Goal: Use online tool/utility: Utilize a website feature to perform a specific function

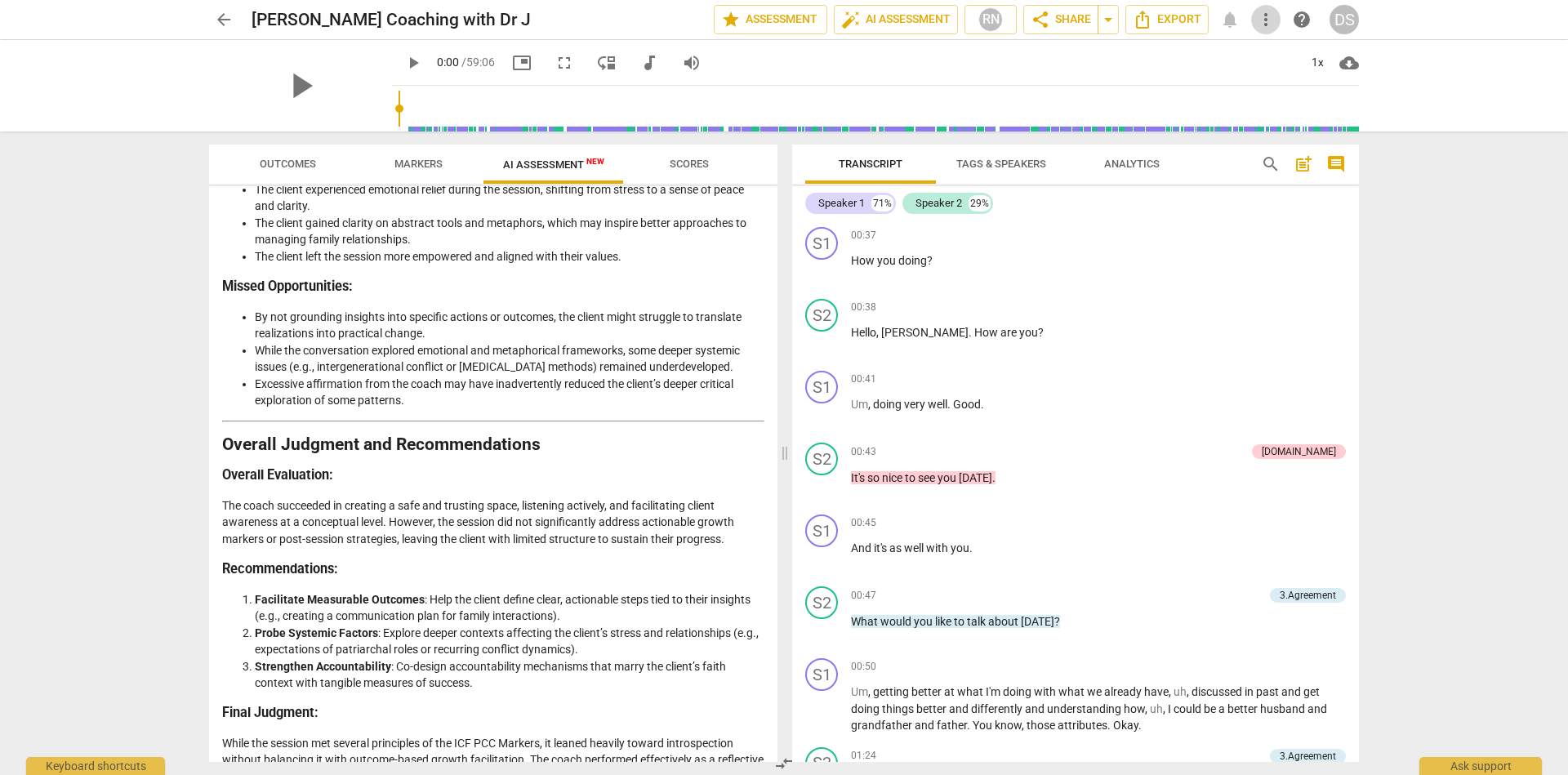
click at [1263, 22] on span "more_vert" at bounding box center [1265, 19] width 20 height 20
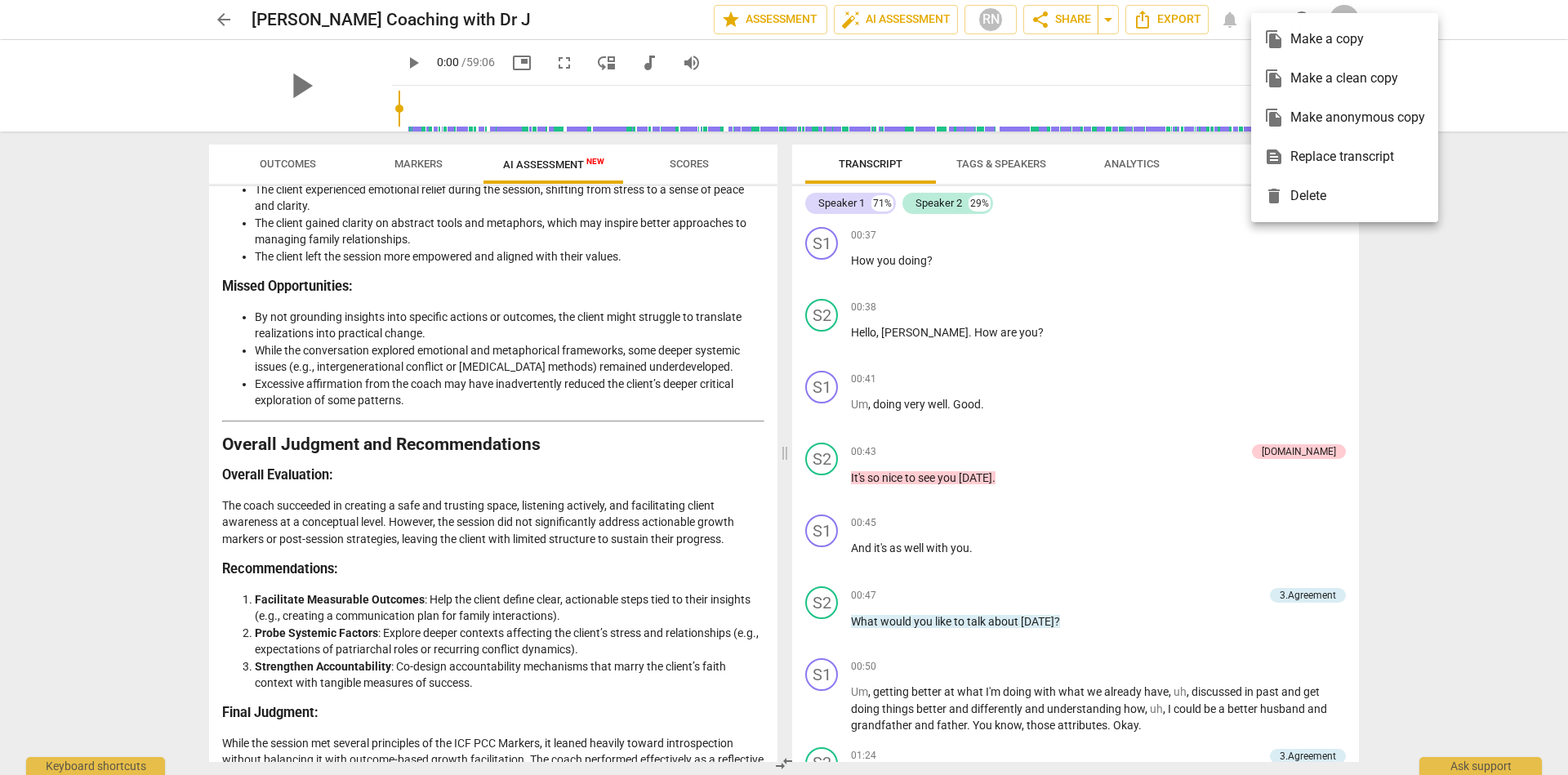
click at [1160, 65] on div at bounding box center [784, 388] width 1568 height 775
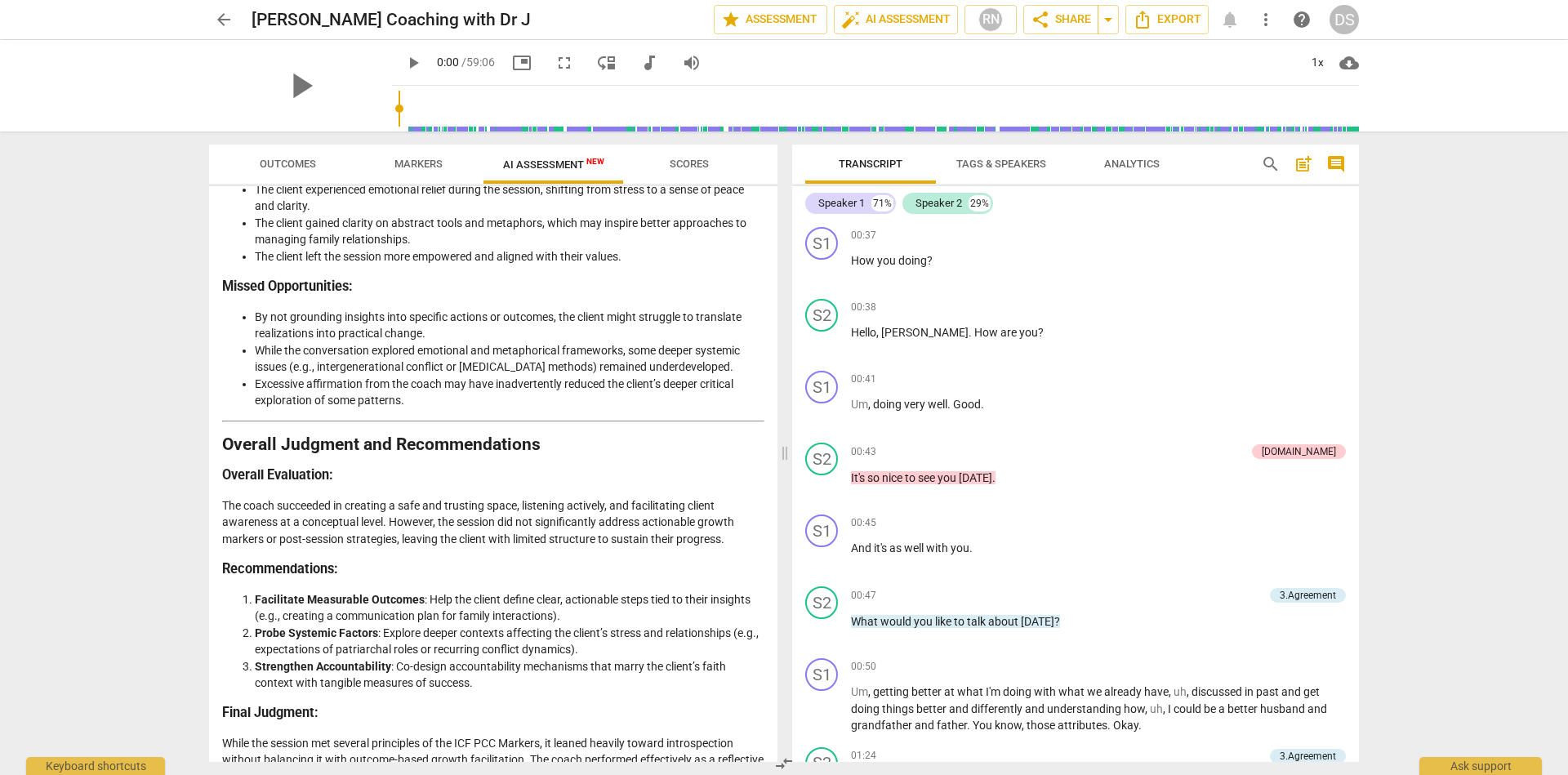
scroll to position [1, 0]
click at [225, 14] on span "arrow_back" at bounding box center [223, 19] width 20 height 20
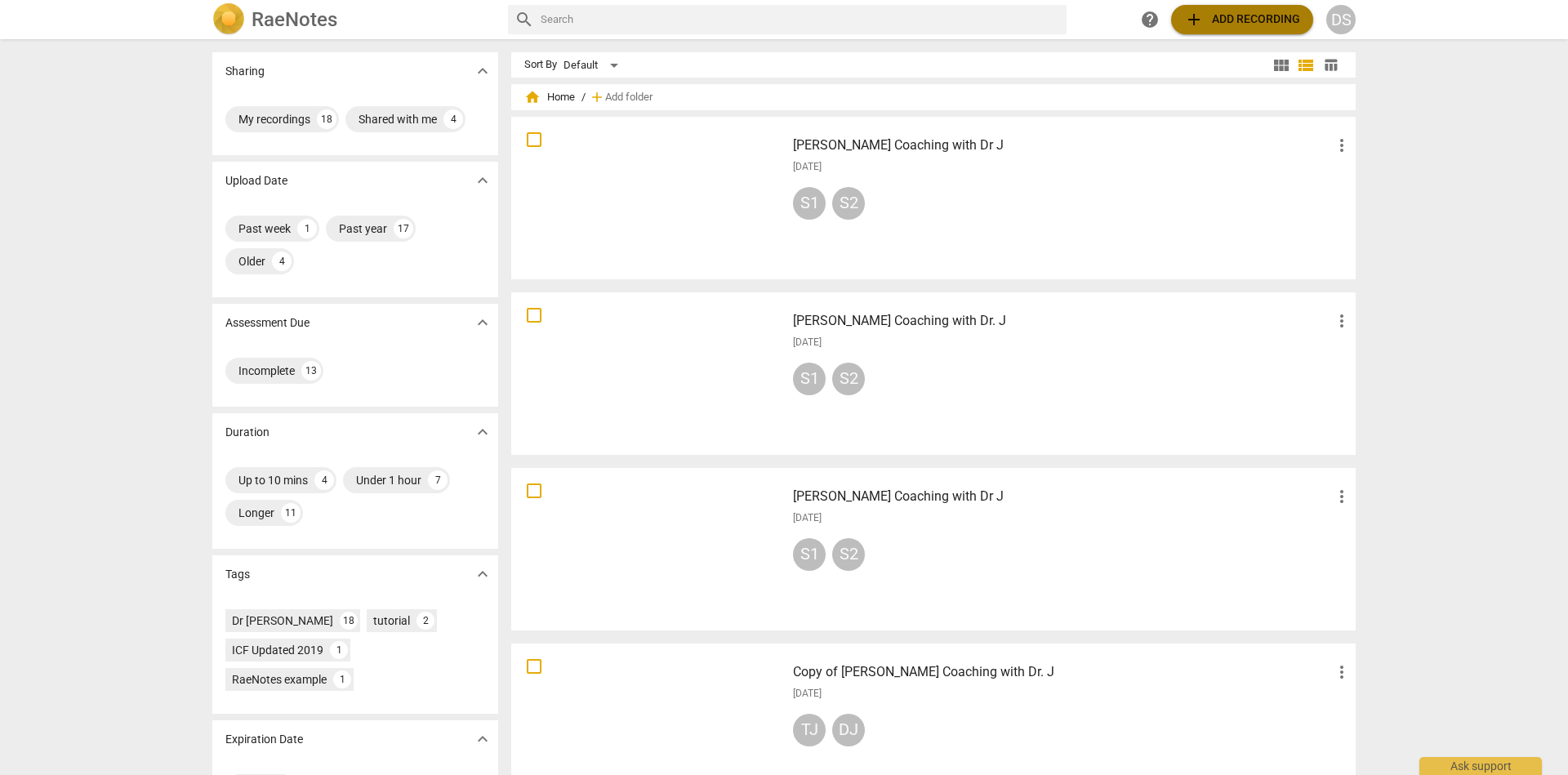
click at [1261, 20] on span "add Add recording" at bounding box center [1241, 19] width 116 height 20
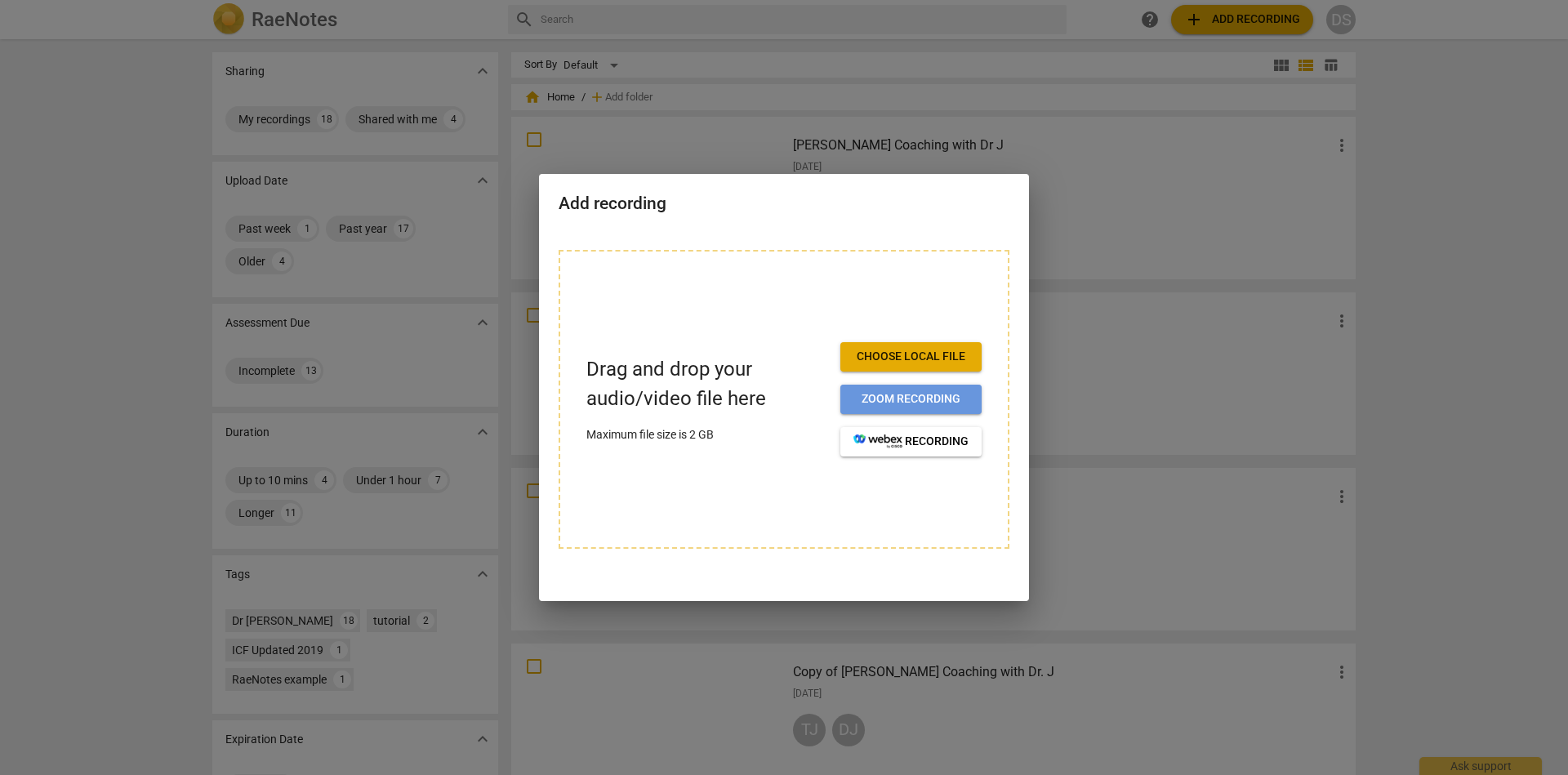
click at [932, 399] on span "Zoom recording" at bounding box center [910, 399] width 115 height 16
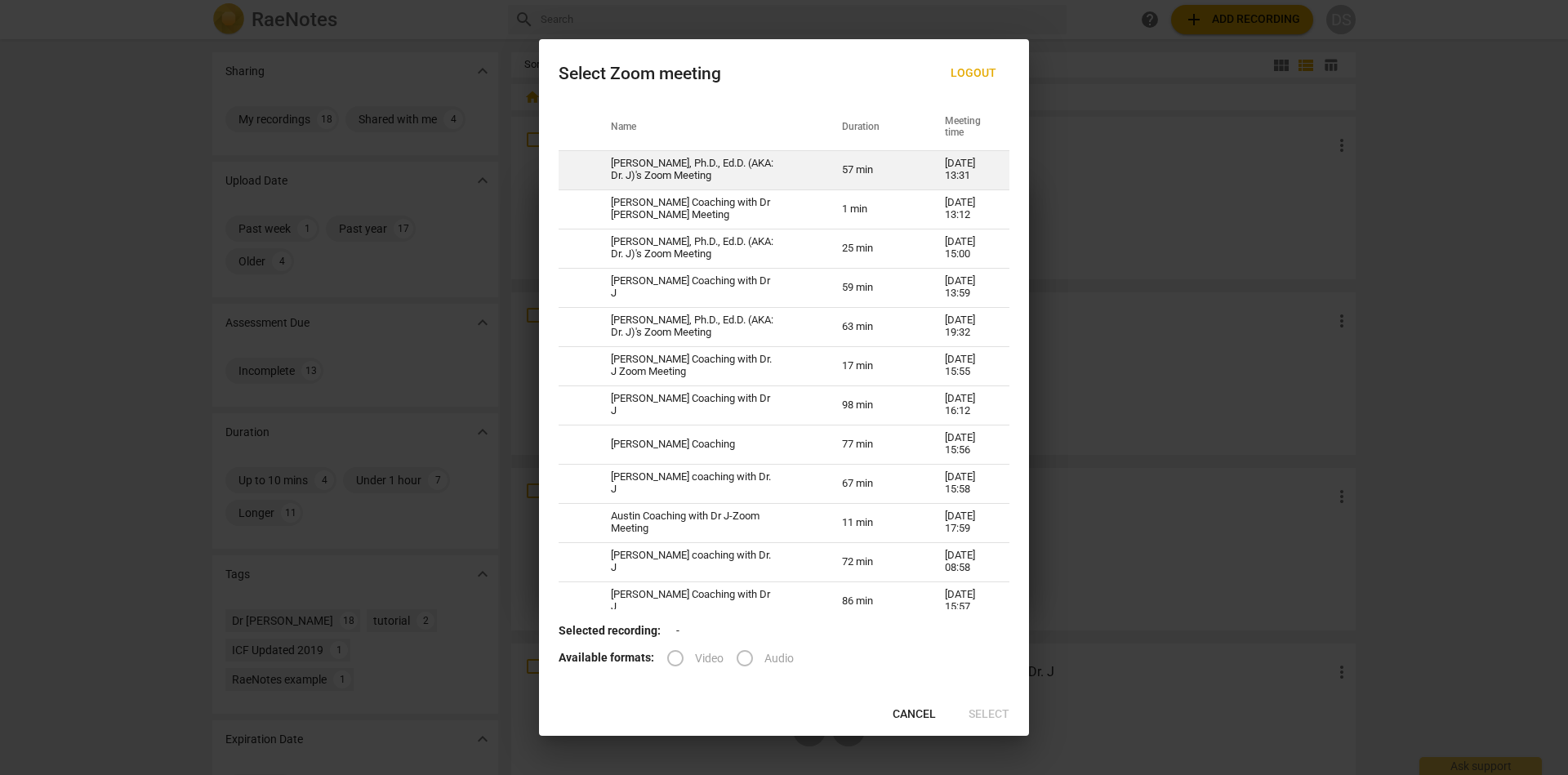
click at [868, 169] on td "57 min" at bounding box center [873, 169] width 103 height 39
radio input "true"
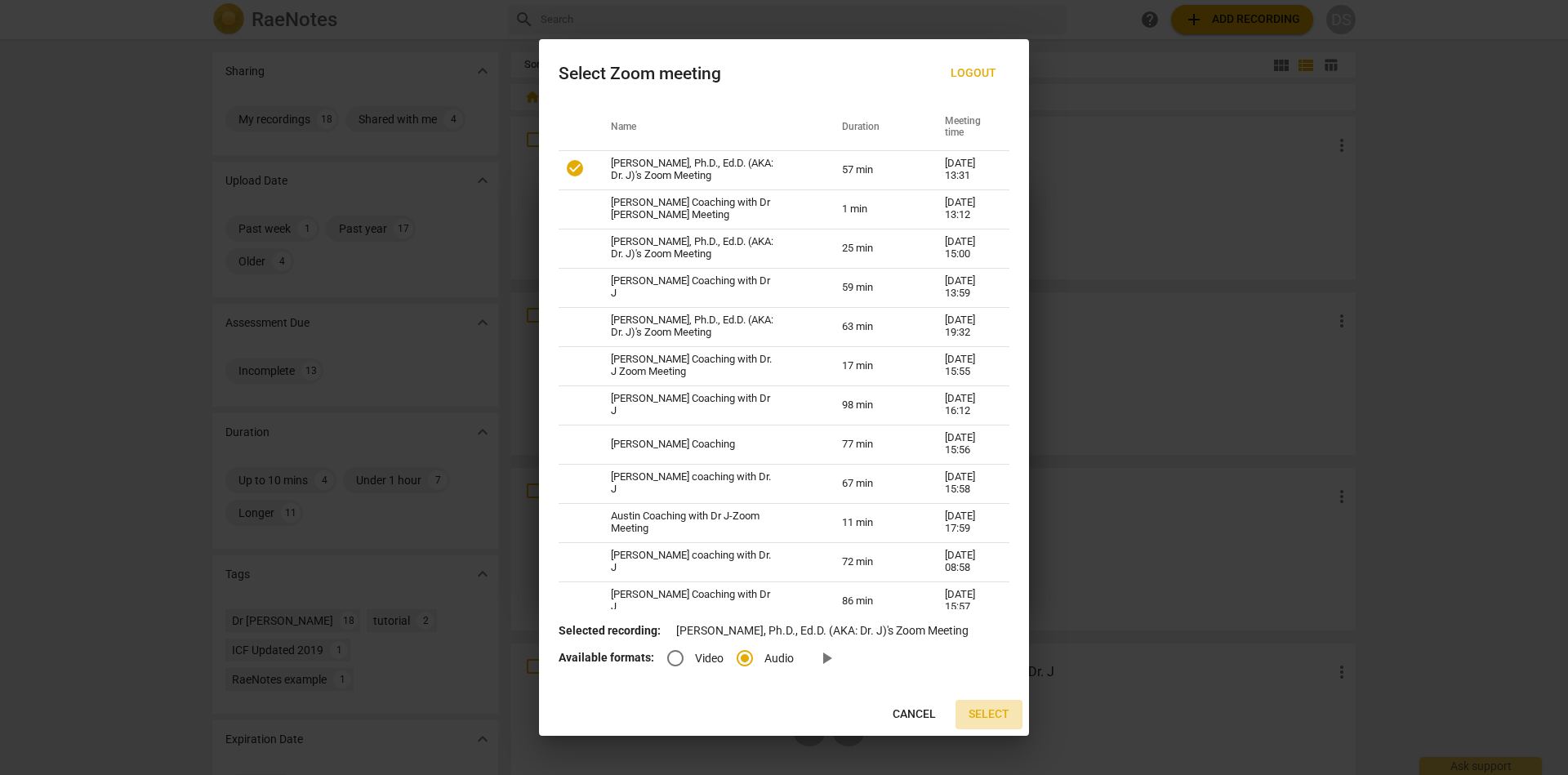
click at [989, 716] on span "Select" at bounding box center [988, 714] width 41 height 16
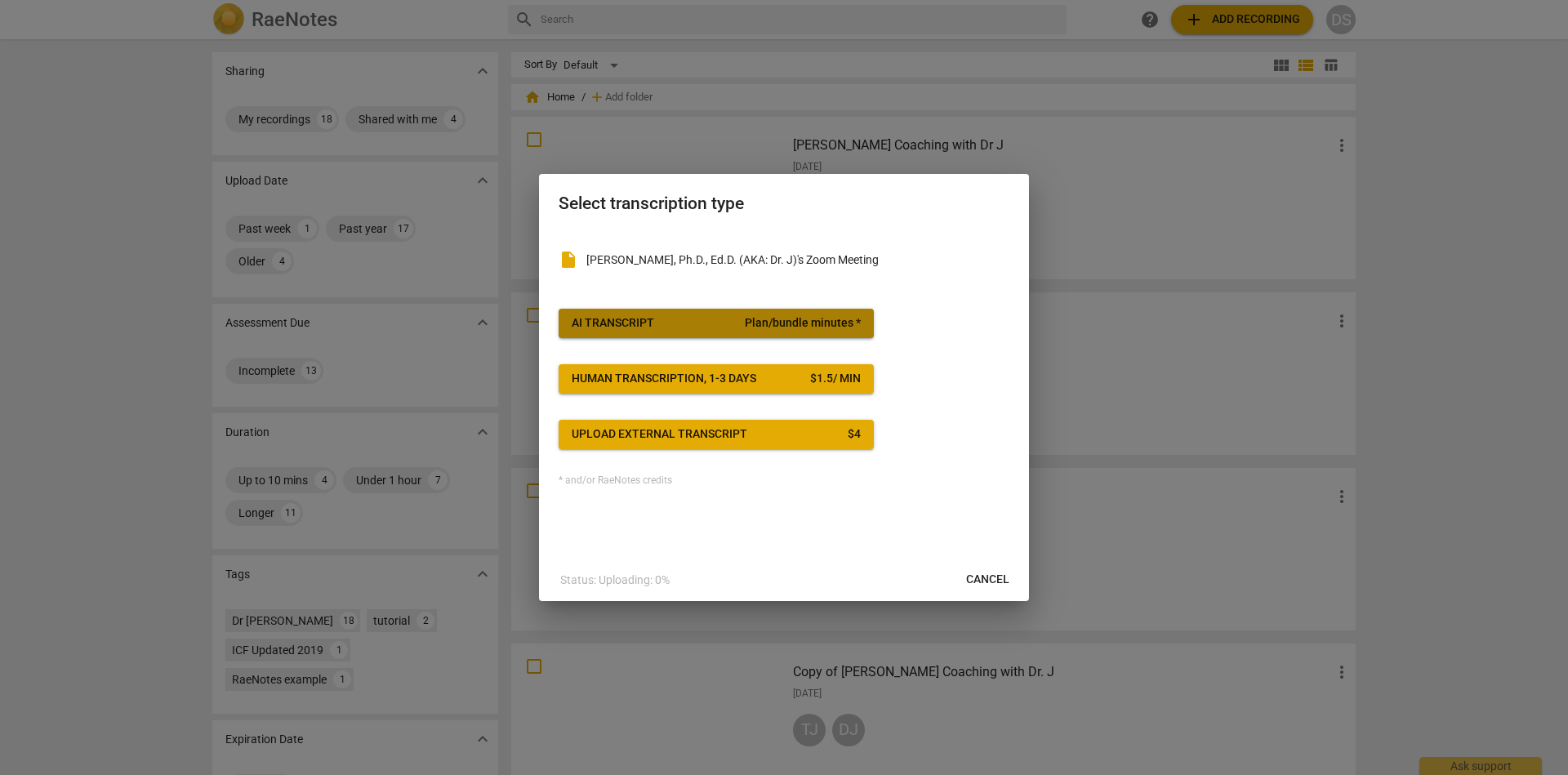
click at [683, 321] on span "AI Transcript Plan/bundle minutes *" at bounding box center [716, 323] width 289 height 16
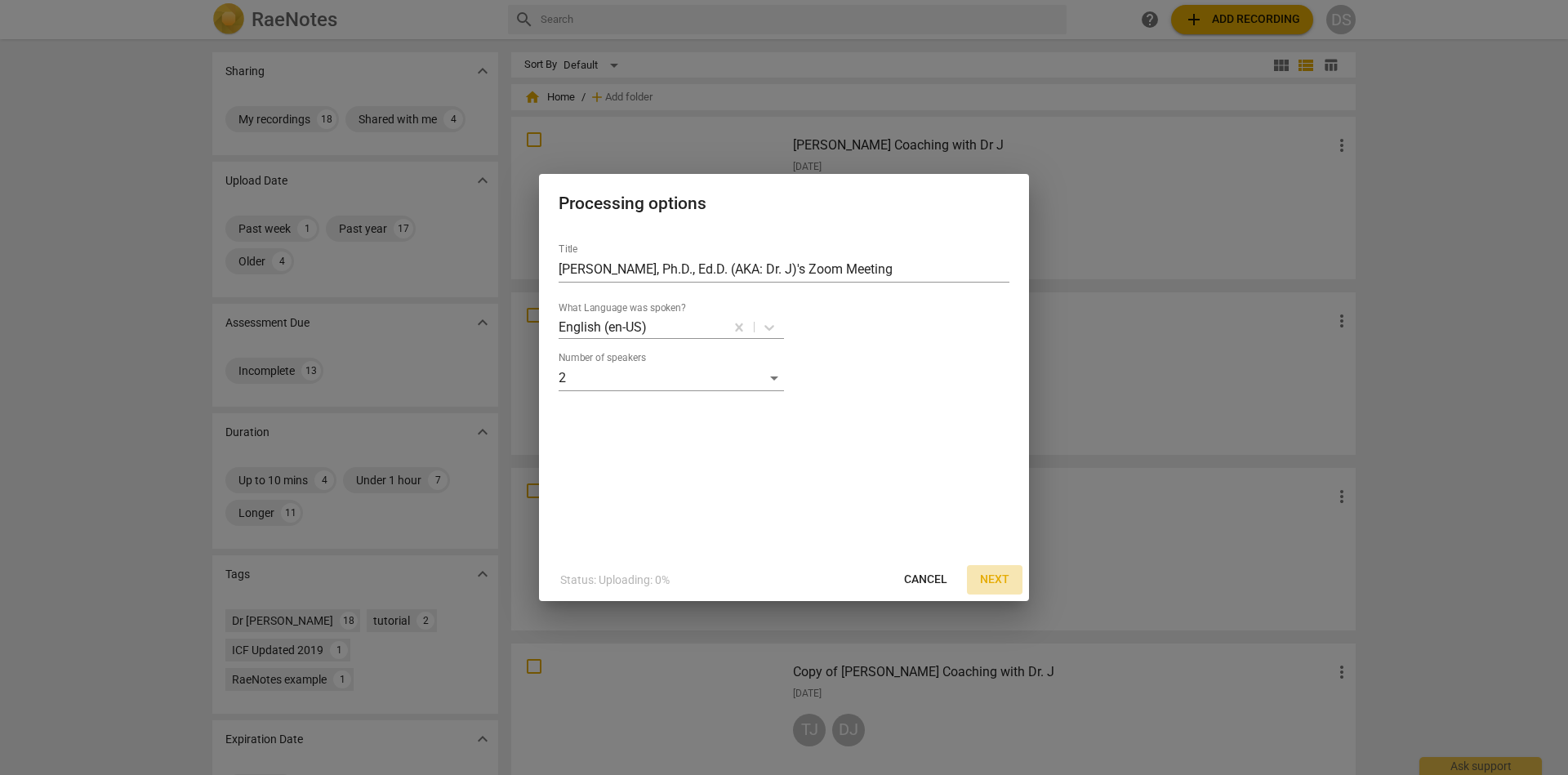
click at [1004, 579] on span "Next" at bounding box center [994, 579] width 29 height 16
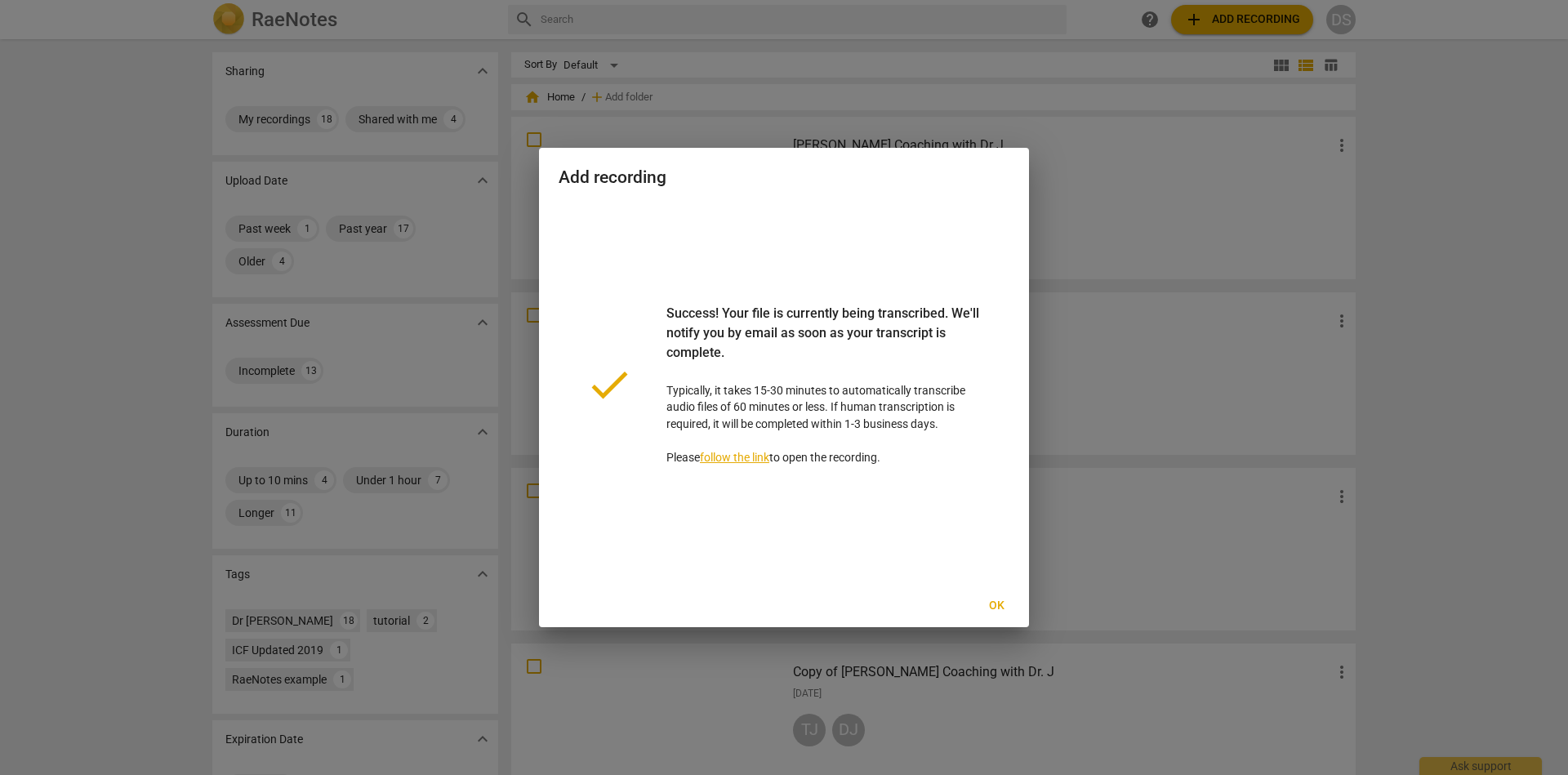
click at [752, 456] on link "follow the link" at bounding box center [734, 458] width 69 height 13
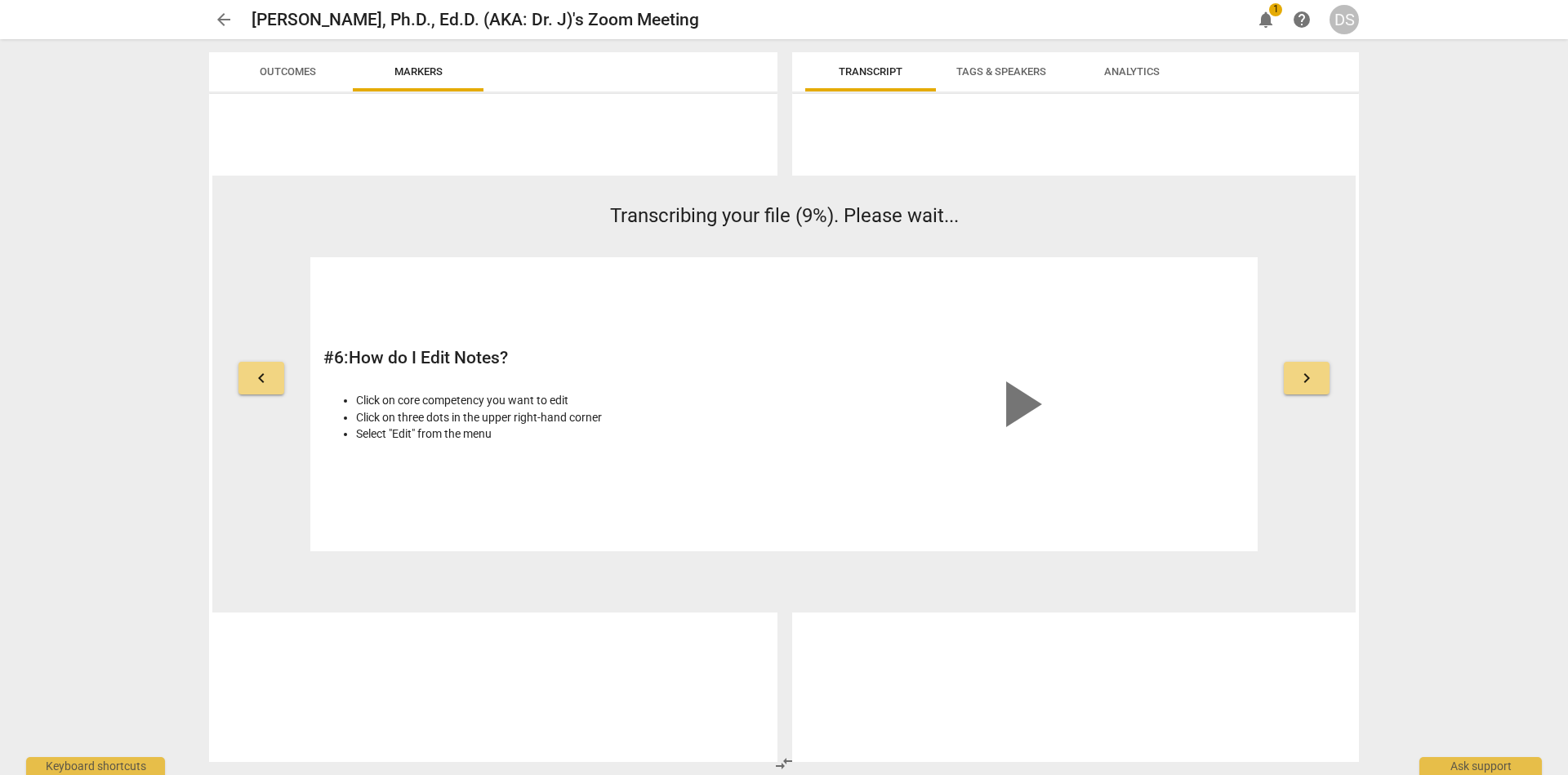
click at [704, 151] on div at bounding box center [493, 428] width 569 height 669
click at [1203, 21] on div "S. L. JORDAN, Ph.D., Ed.D. (AKA: Dr. J)'s Zoom Meeting edit" at bounding box center [744, 19] width 986 height 29
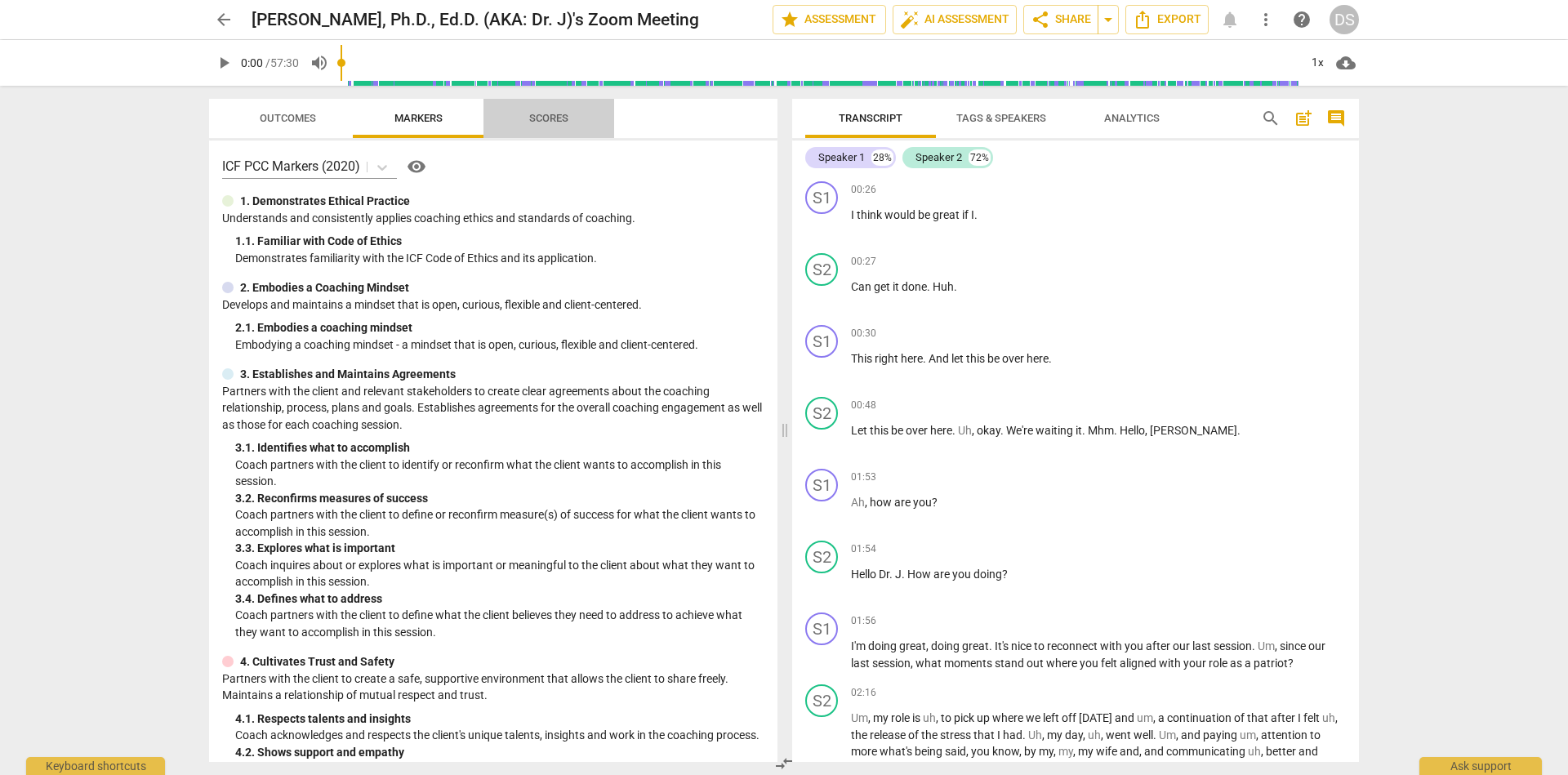
click at [548, 122] on span "Scores" at bounding box center [548, 118] width 39 height 12
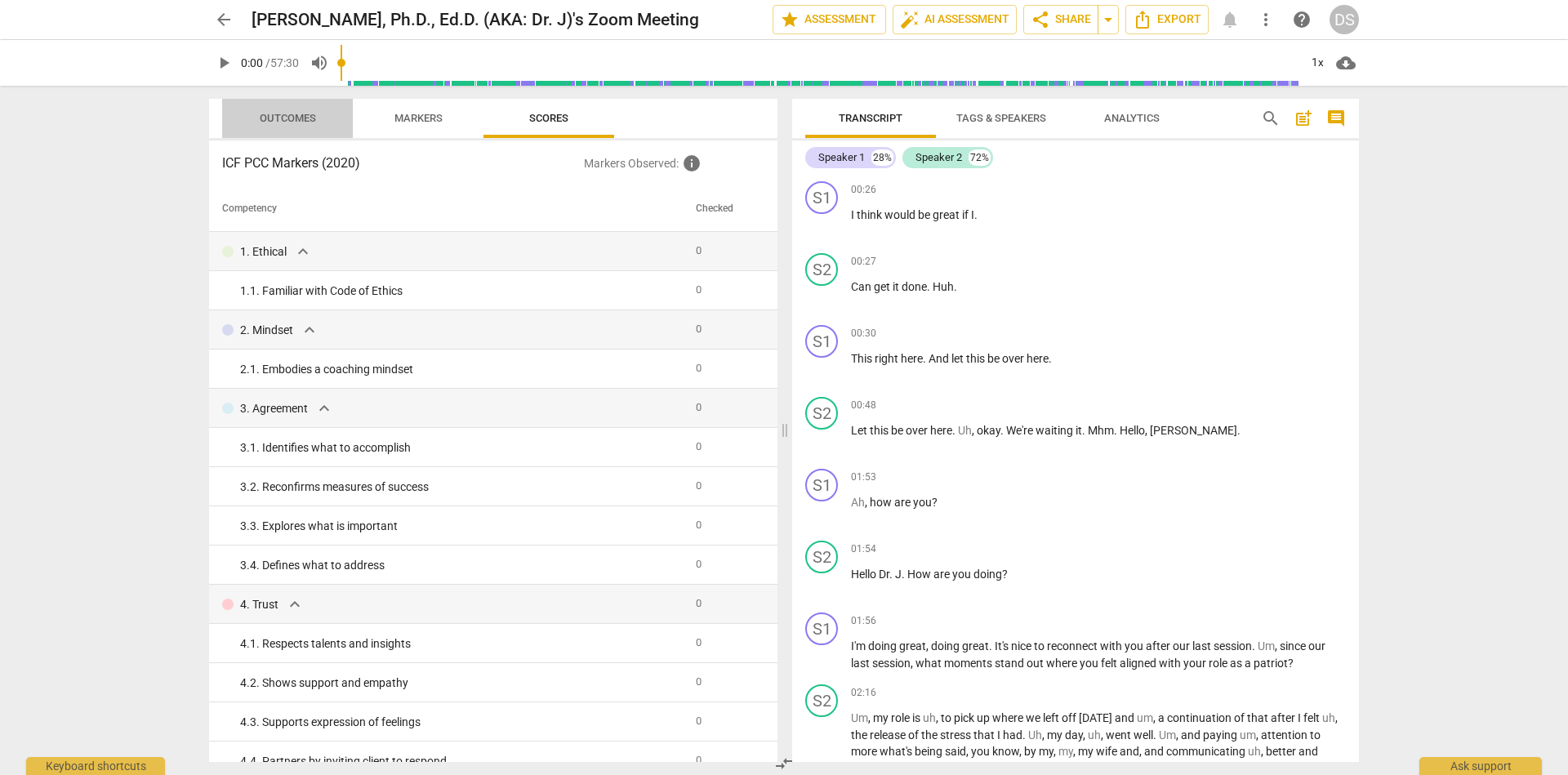
click at [274, 120] on span "Outcomes" at bounding box center [288, 118] width 56 height 12
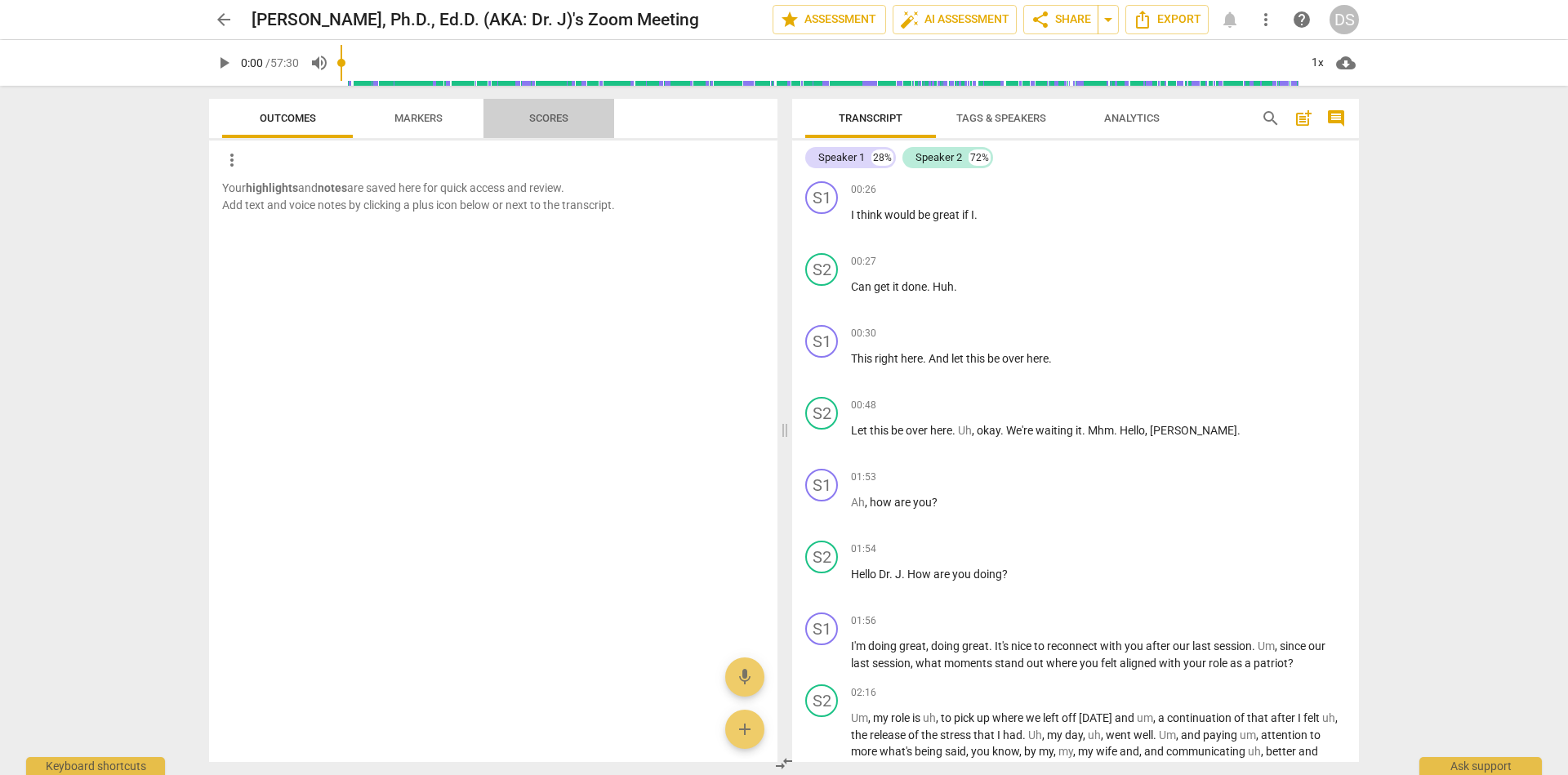
click at [531, 122] on span "Scores" at bounding box center [548, 118] width 39 height 12
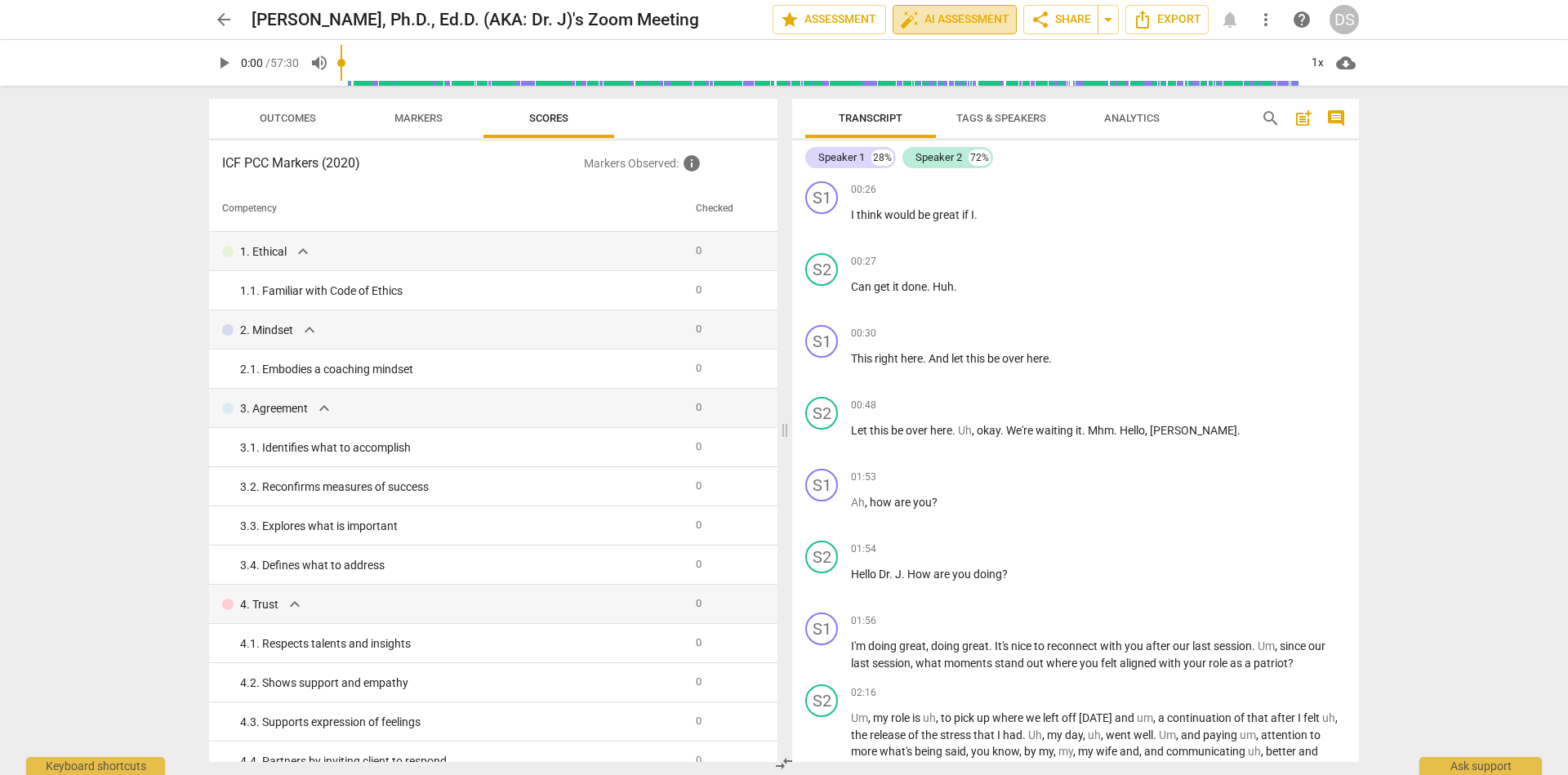
click at [937, 21] on span "auto_fix_high AI Assessment" at bounding box center [954, 19] width 109 height 20
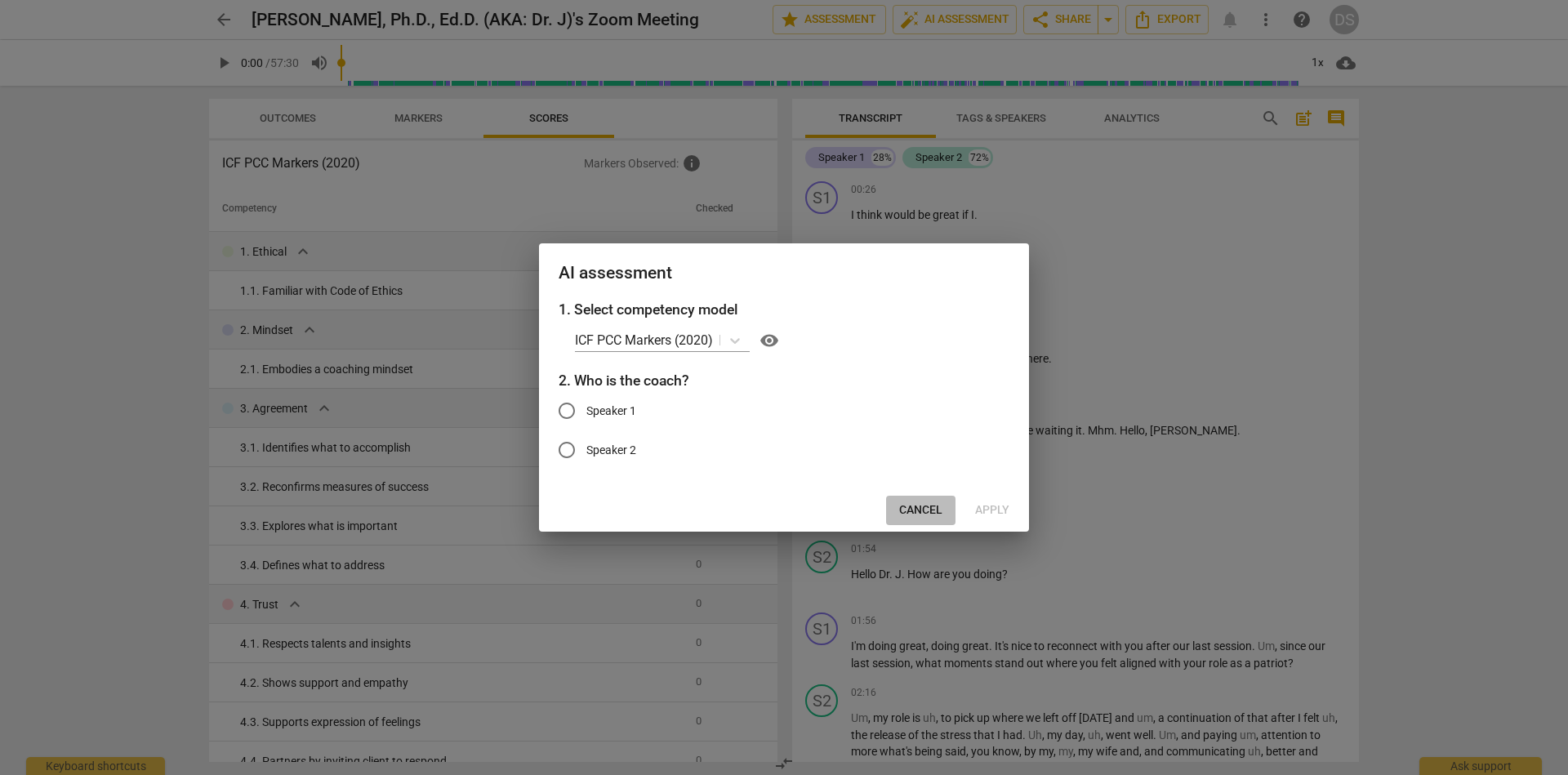
click at [921, 514] on span "Cancel" at bounding box center [921, 510] width 44 height 16
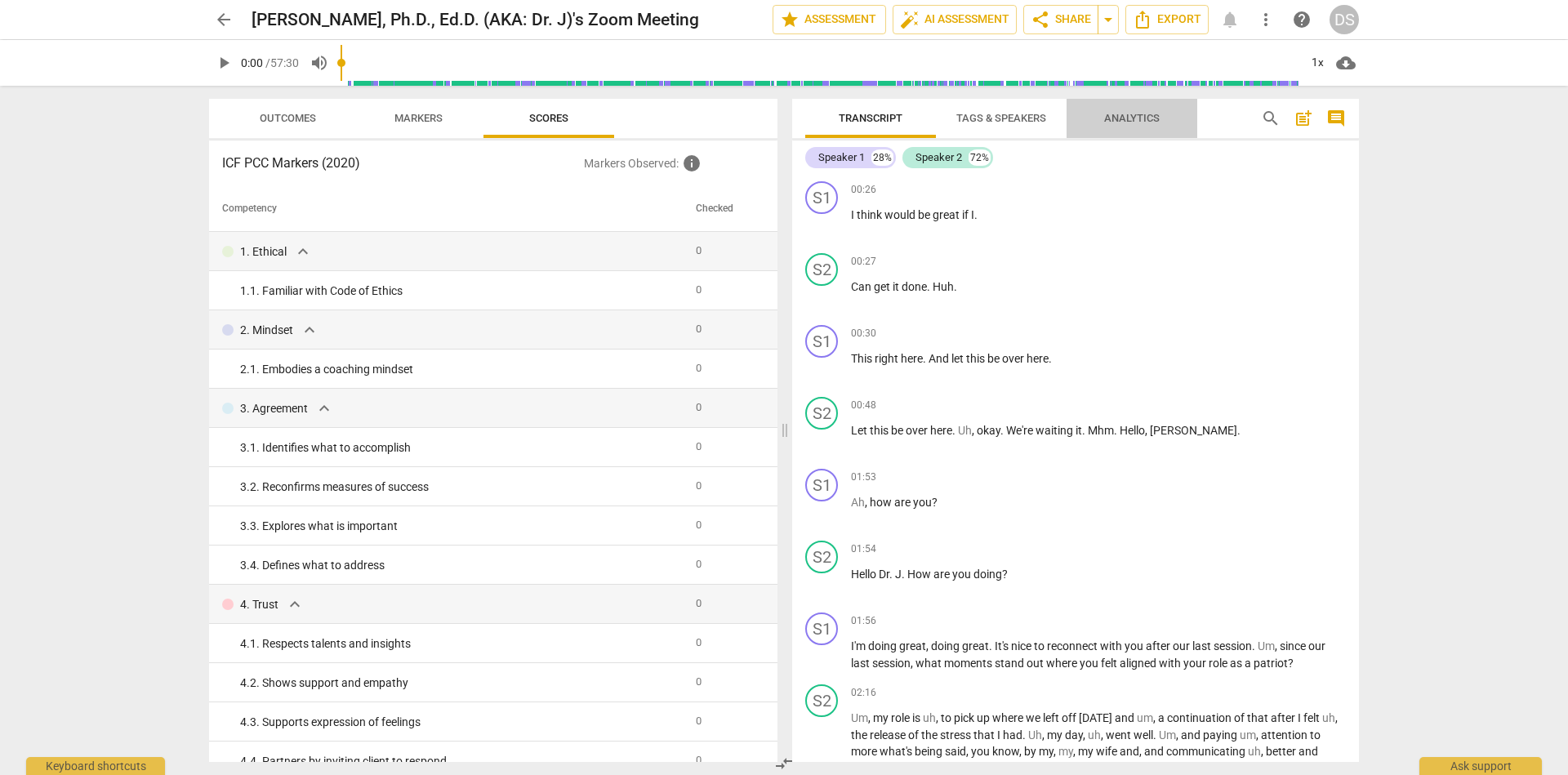
click at [1123, 118] on span "Analytics" at bounding box center [1131, 118] width 55 height 12
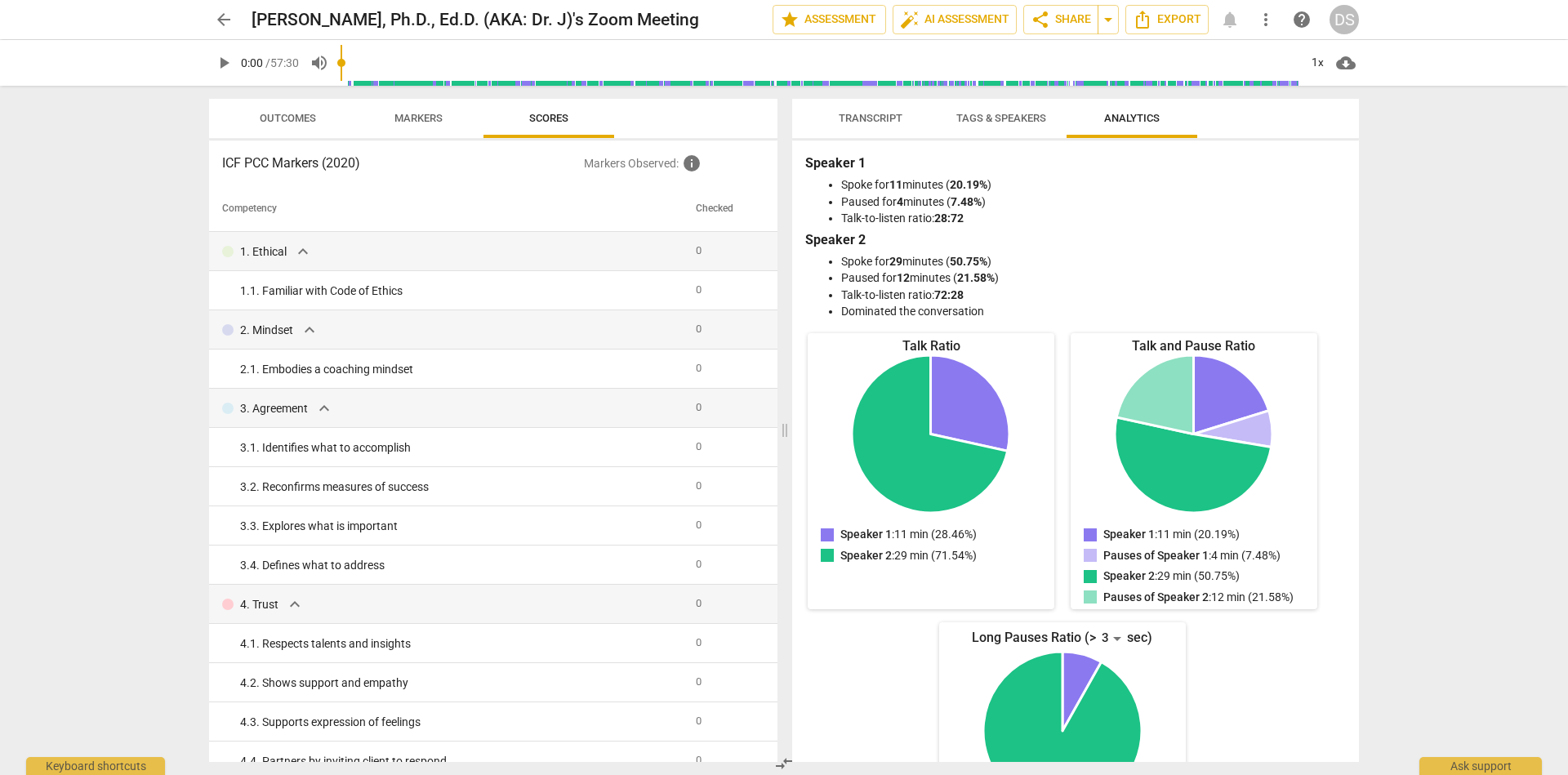
scroll to position [27, 0]
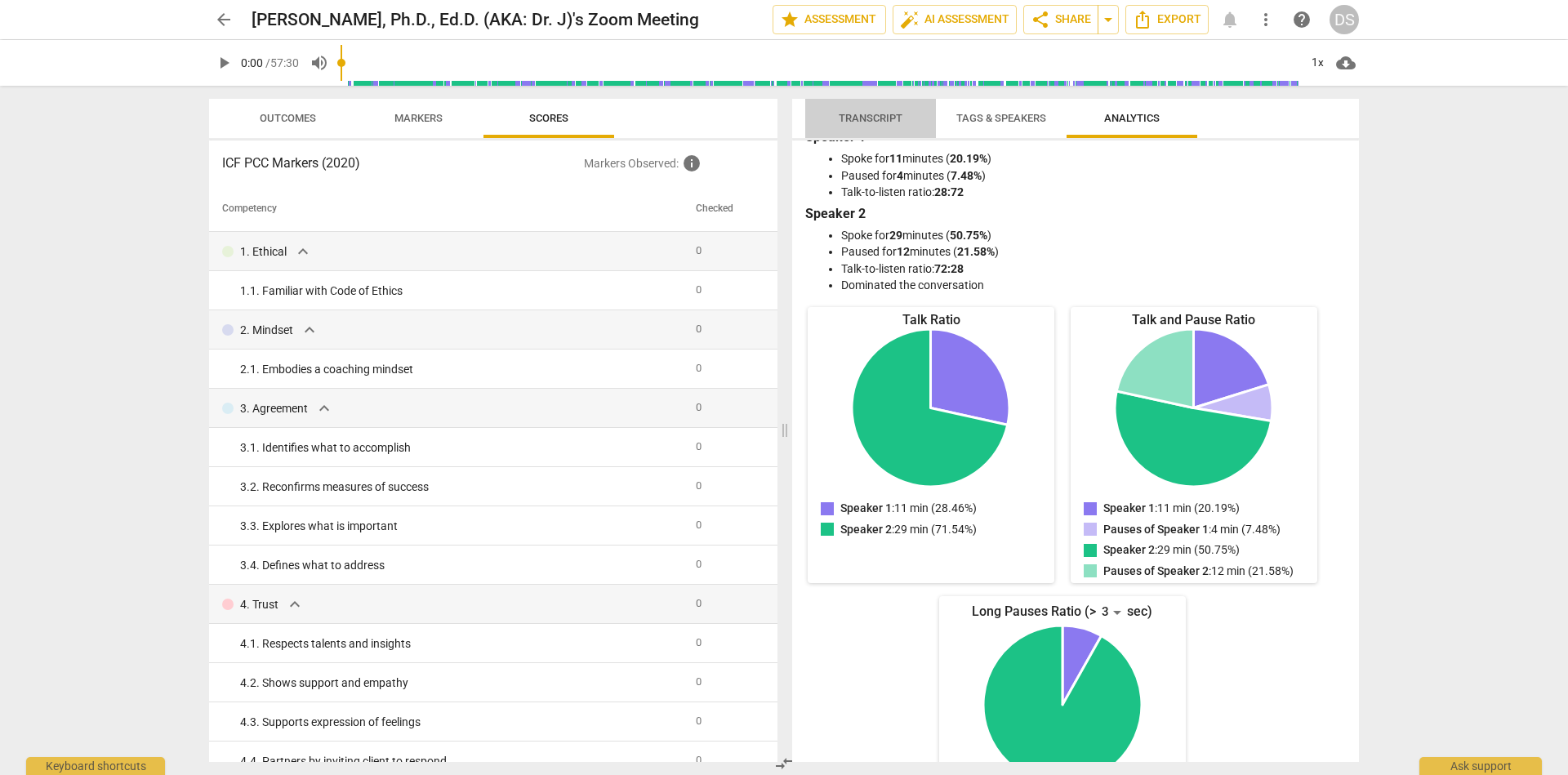
click at [855, 120] on span "Transcript" at bounding box center [869, 118] width 64 height 12
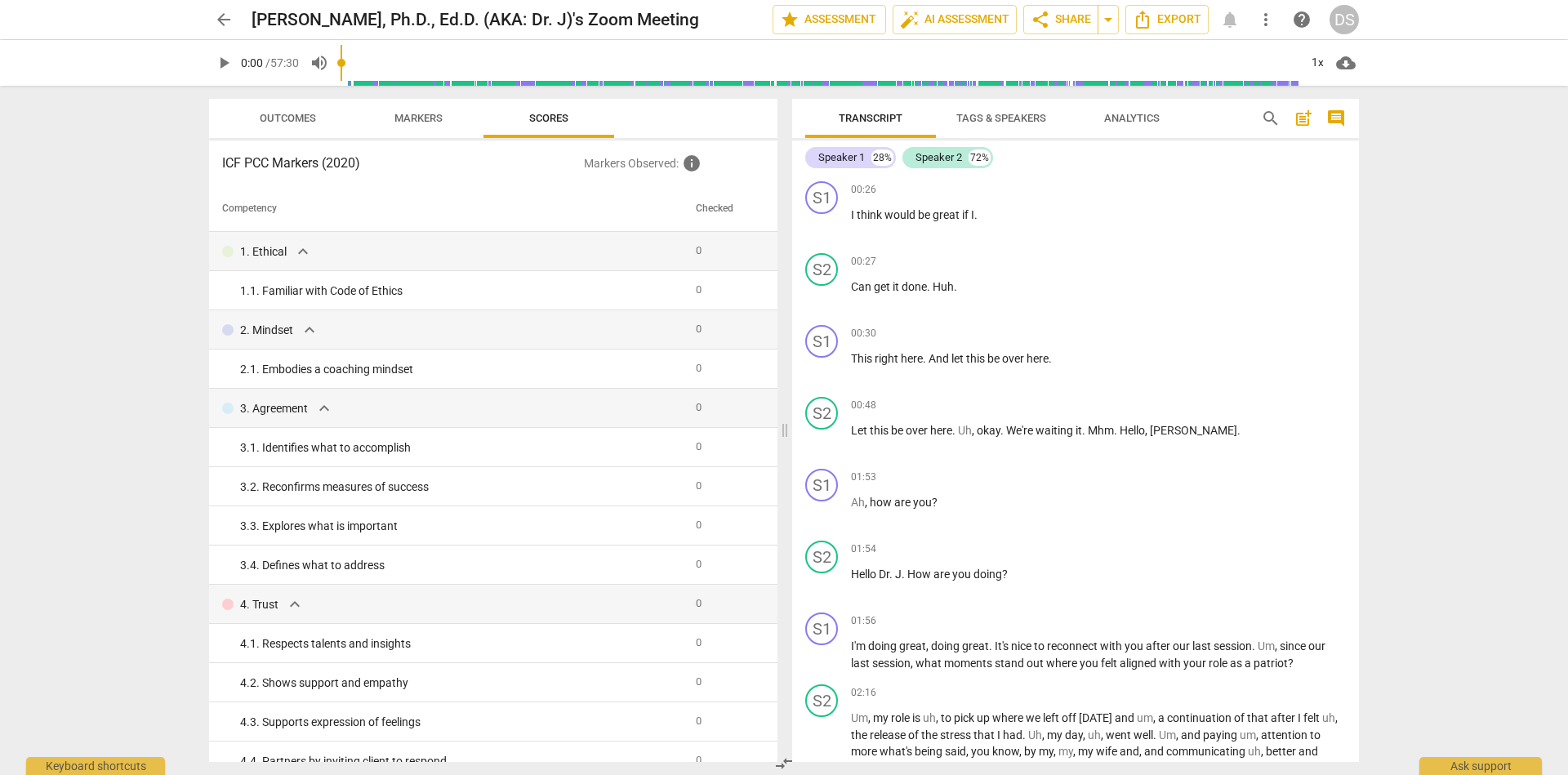
scroll to position [0, 0]
click at [1133, 118] on span "Analytics" at bounding box center [1131, 118] width 55 height 12
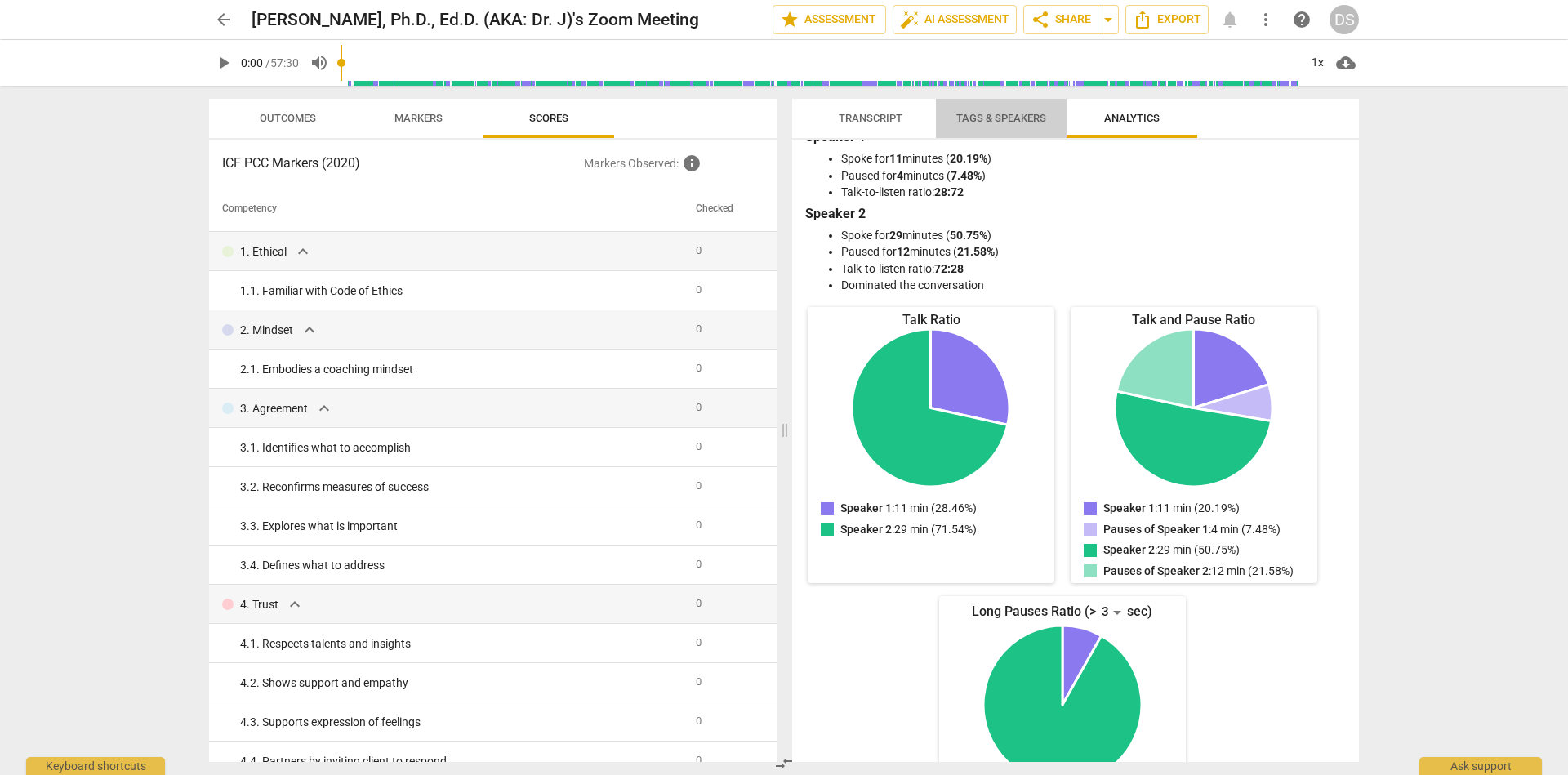
click at [1014, 114] on span "Tags & Speakers" at bounding box center [1000, 118] width 90 height 12
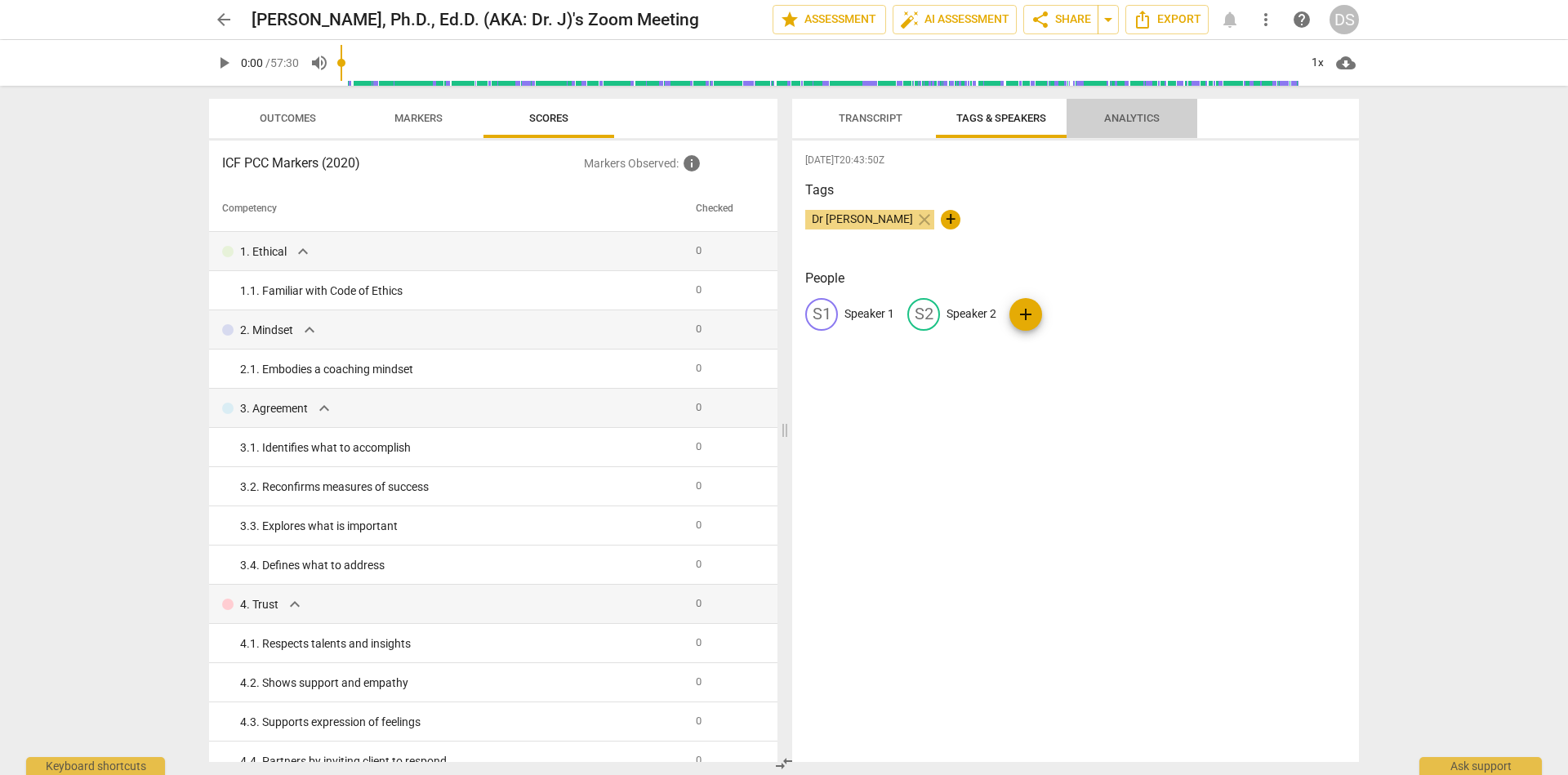
click at [1125, 121] on span "Analytics" at bounding box center [1131, 118] width 55 height 12
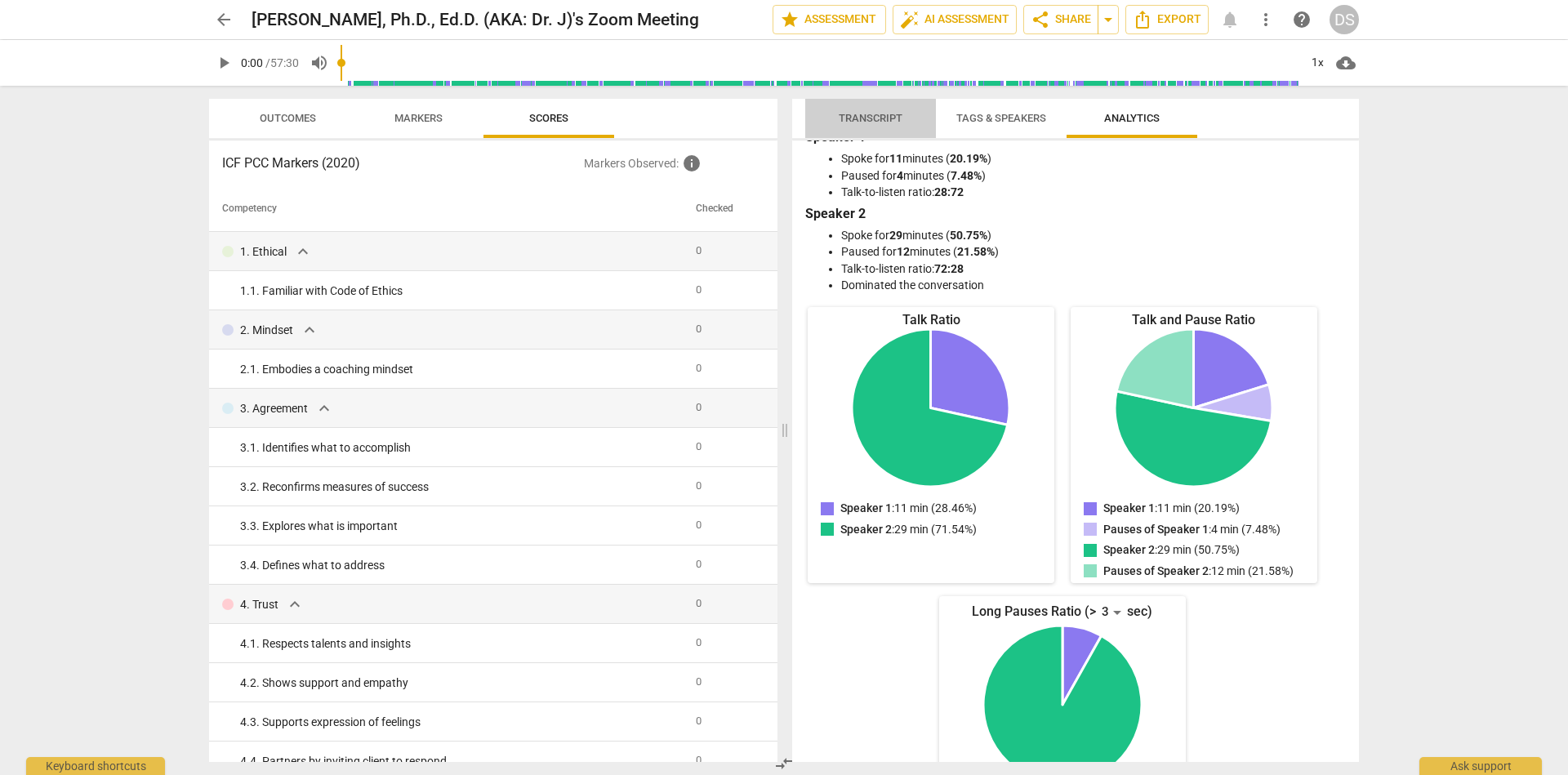
click at [886, 122] on span "Transcript" at bounding box center [869, 118] width 64 height 12
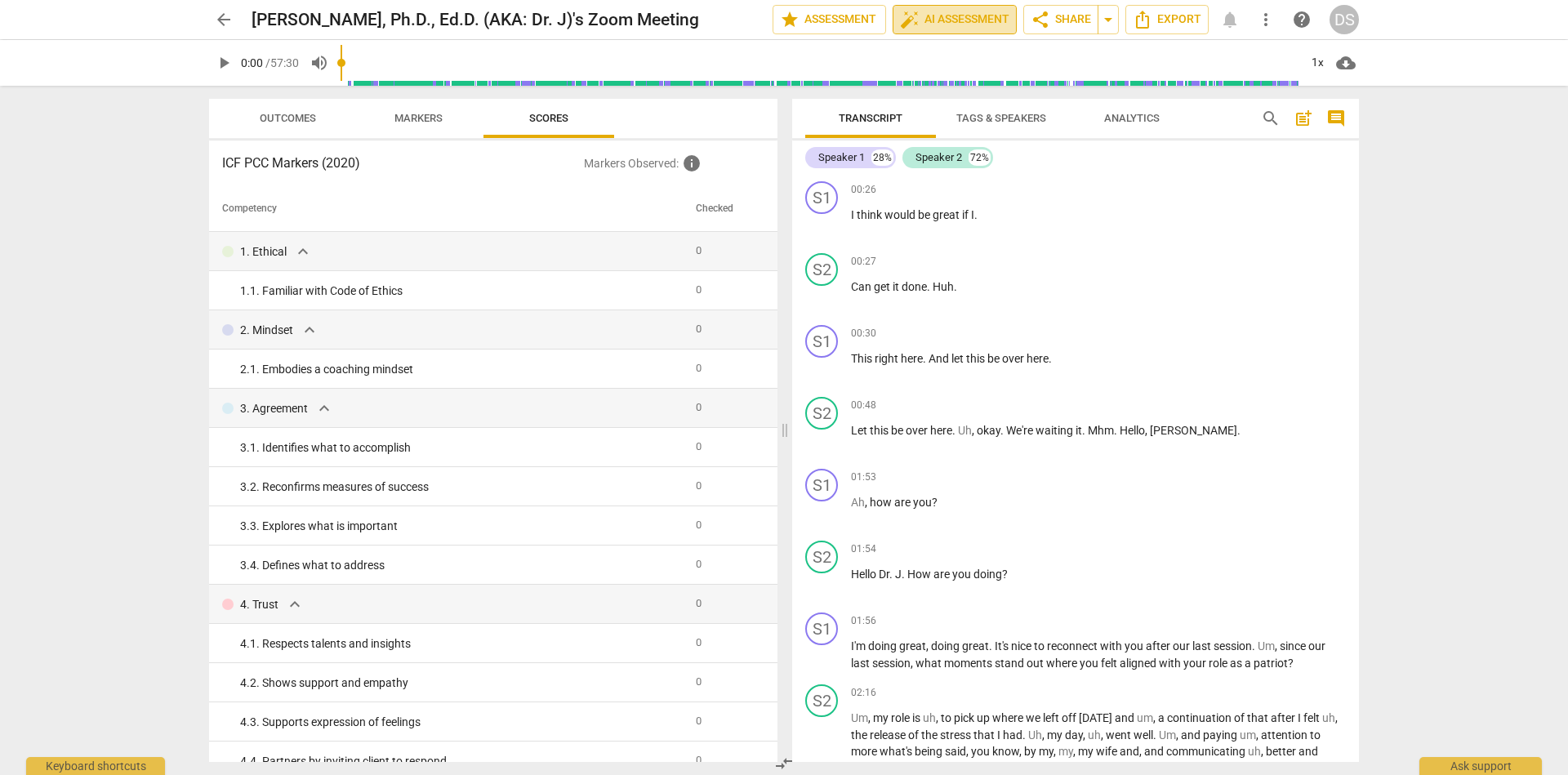
click at [943, 21] on span "auto_fix_high AI Assessment" at bounding box center [954, 19] width 109 height 20
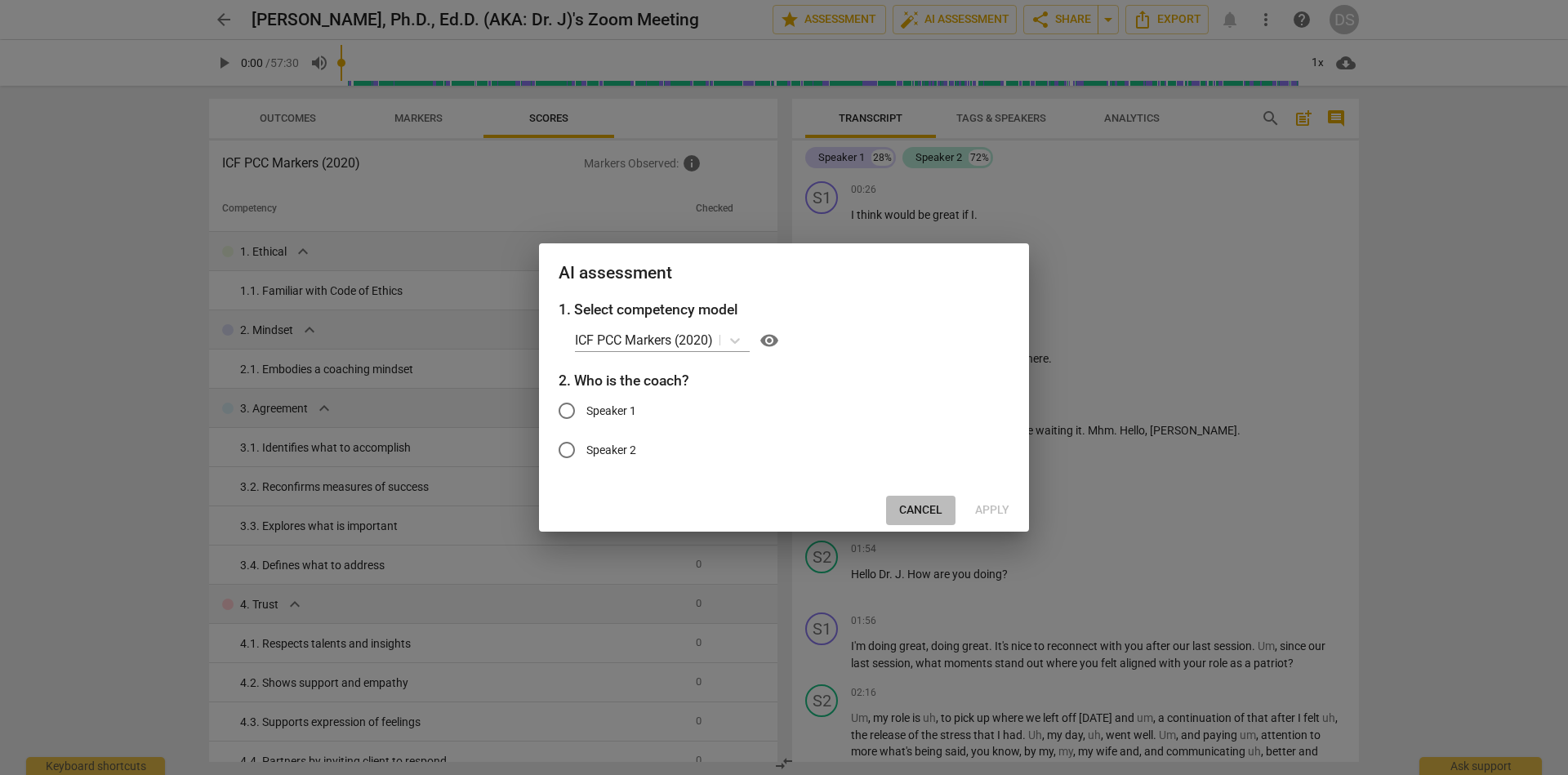
click at [914, 511] on span "Cancel" at bounding box center [921, 510] width 44 height 16
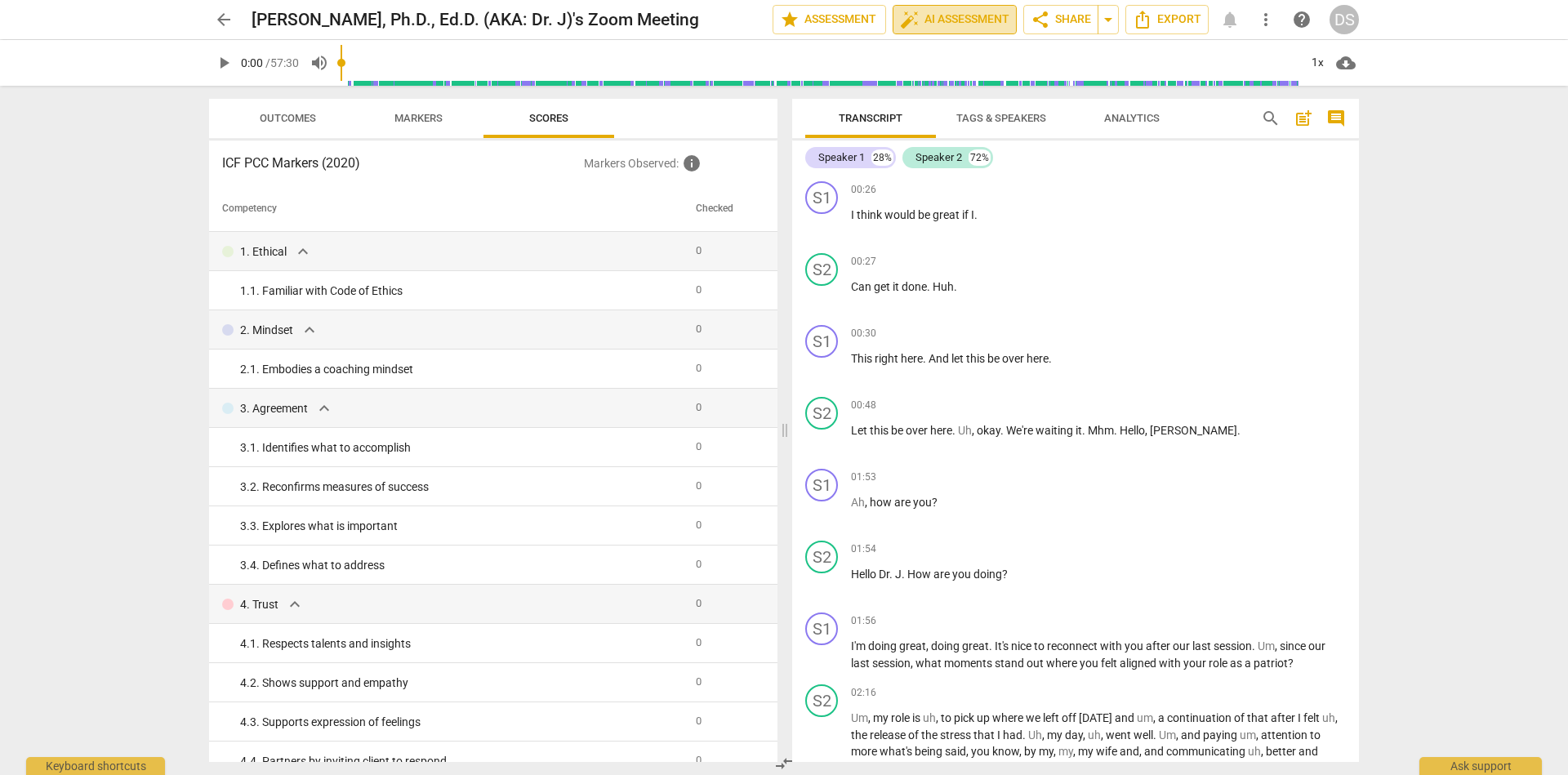
click at [949, 21] on span "auto_fix_high AI Assessment" at bounding box center [954, 19] width 109 height 20
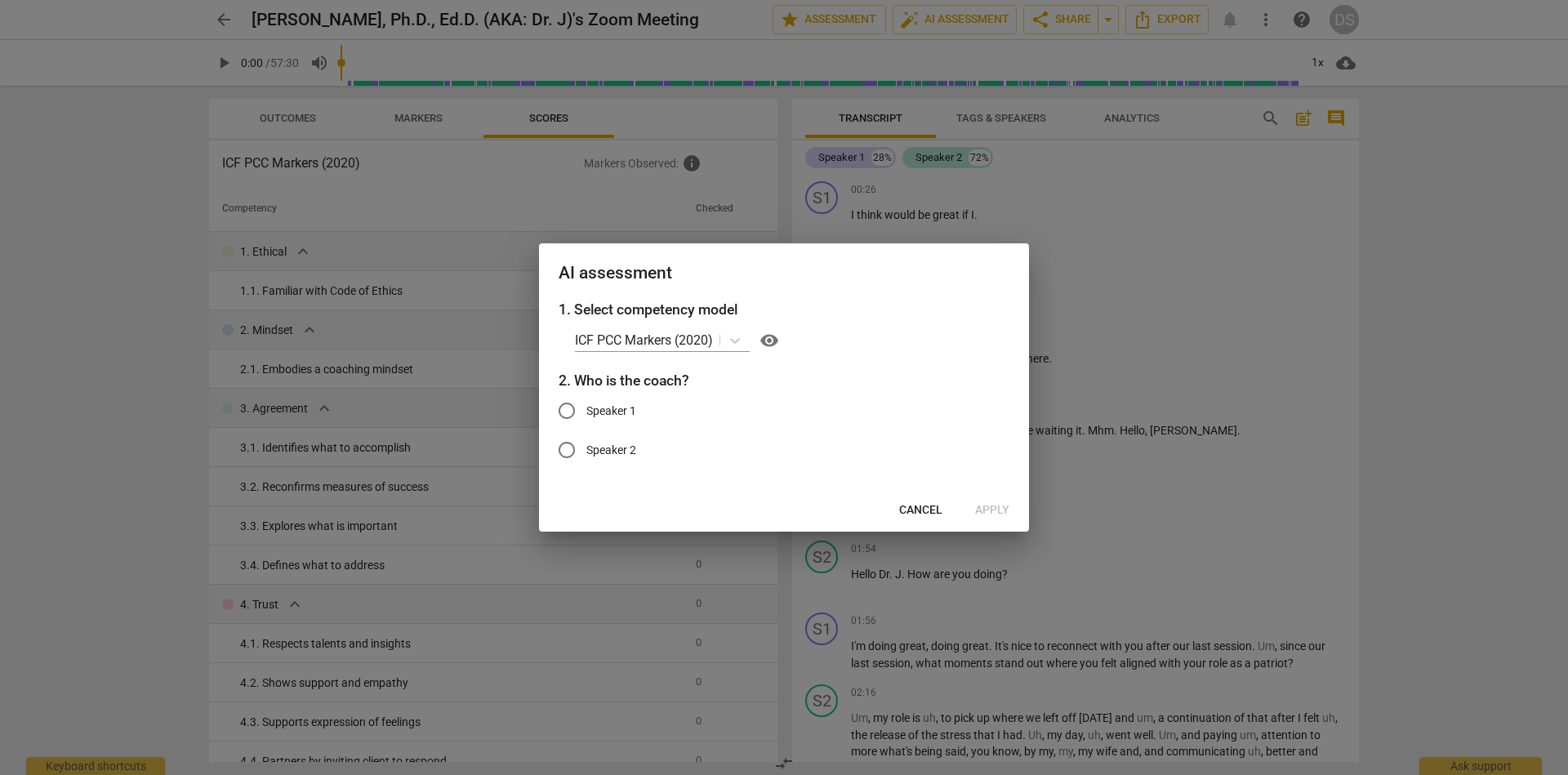
click at [563, 410] on input "Speaker 1" at bounding box center [566, 410] width 39 height 39
radio input "true"
click at [990, 506] on span "Apply" at bounding box center [992, 510] width 34 height 16
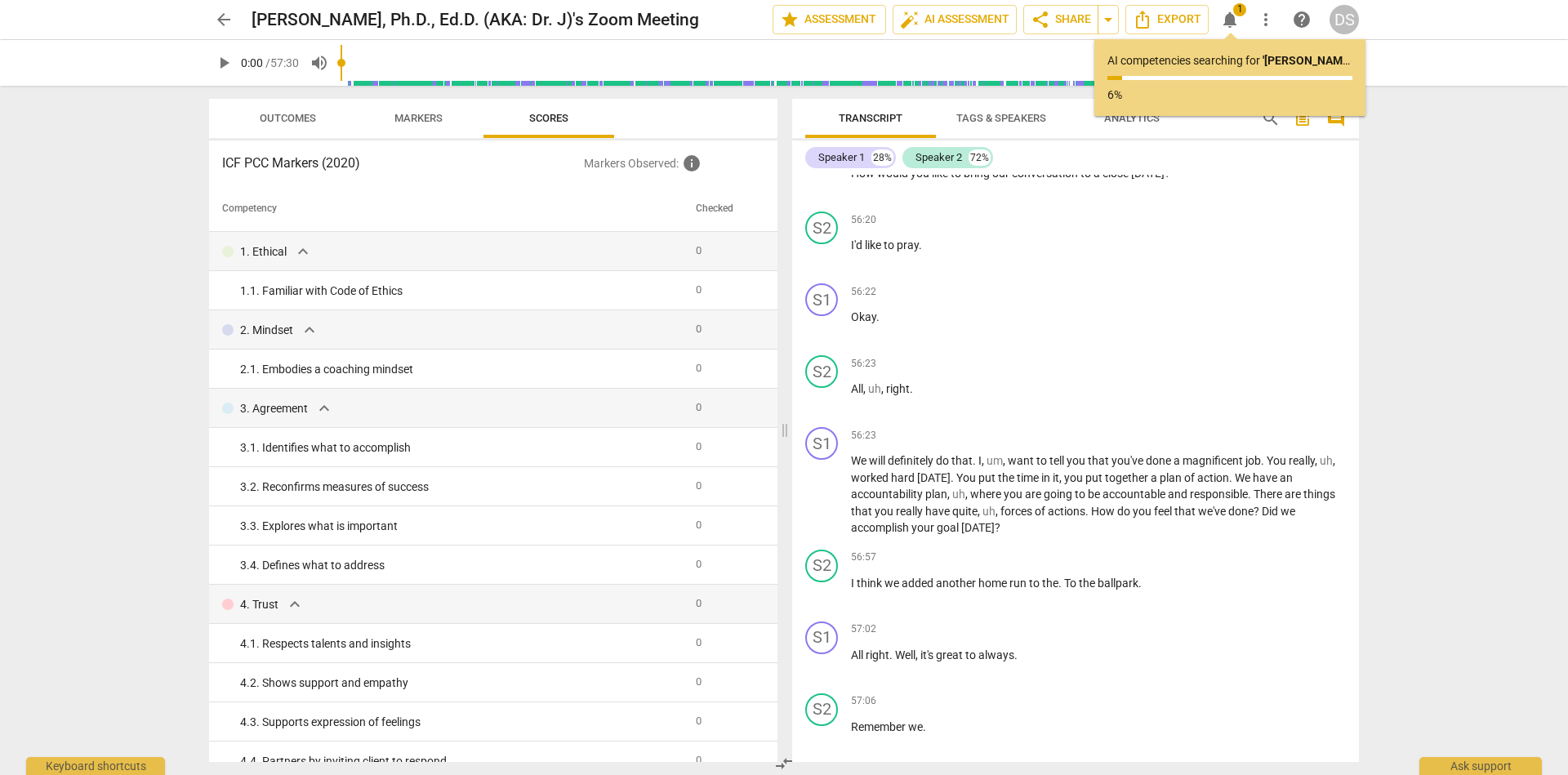
scroll to position [16046, 0]
